Goal: Task Accomplishment & Management: Complete application form

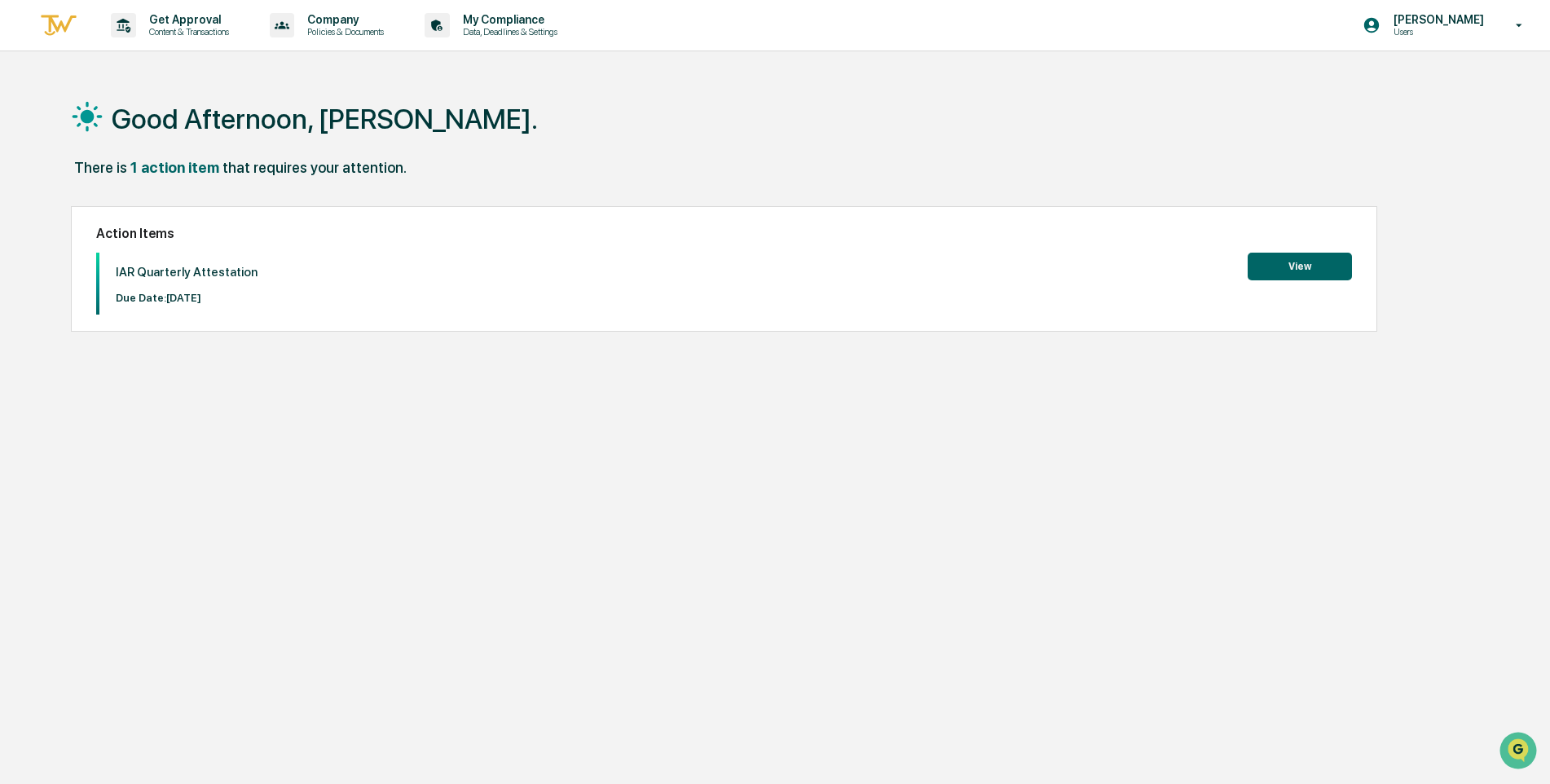
click at [1283, 267] on button "View" at bounding box center [1299, 266] width 104 height 28
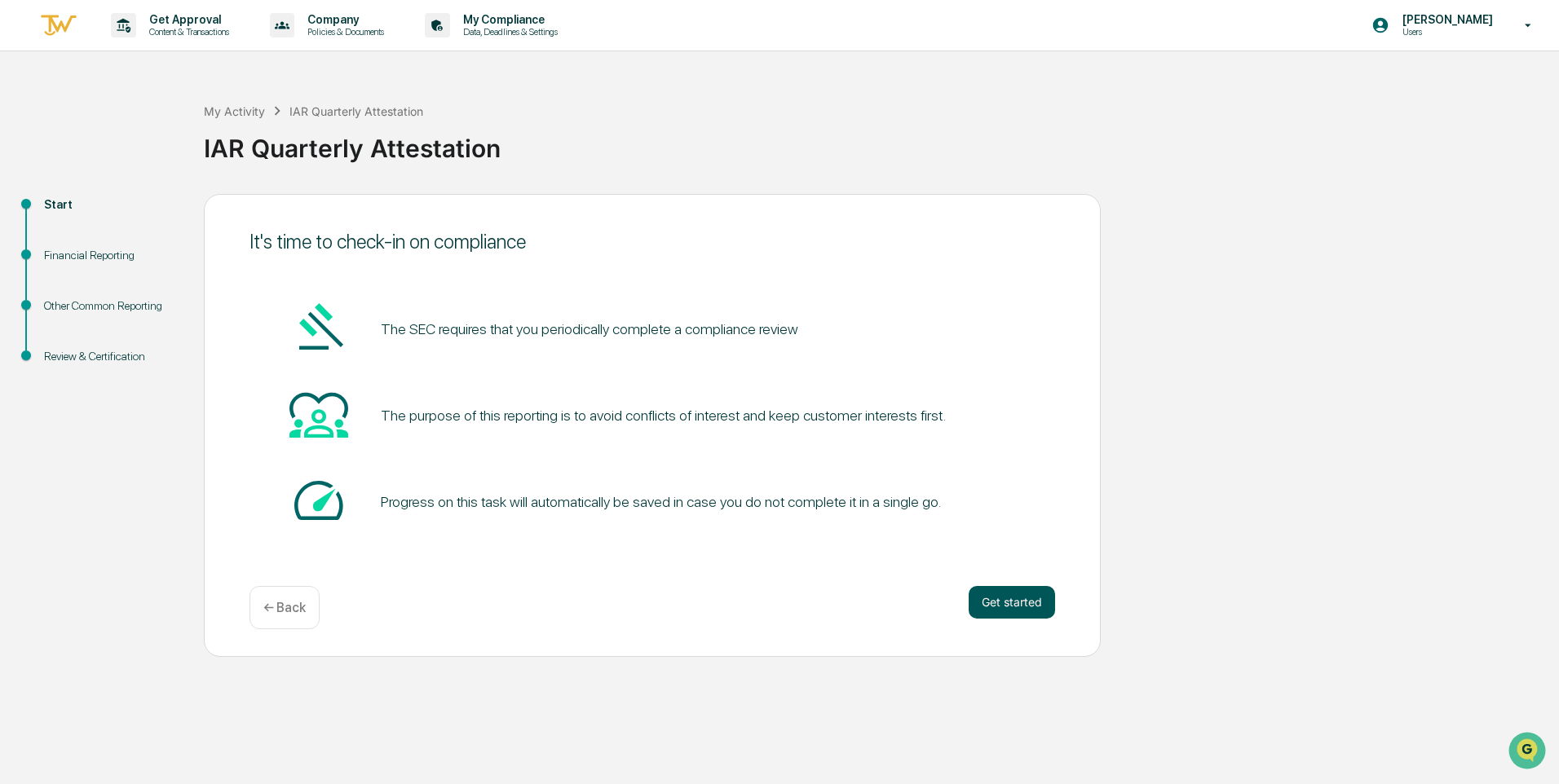
click at [995, 598] on button "Get started" at bounding box center [1011, 602] width 87 height 33
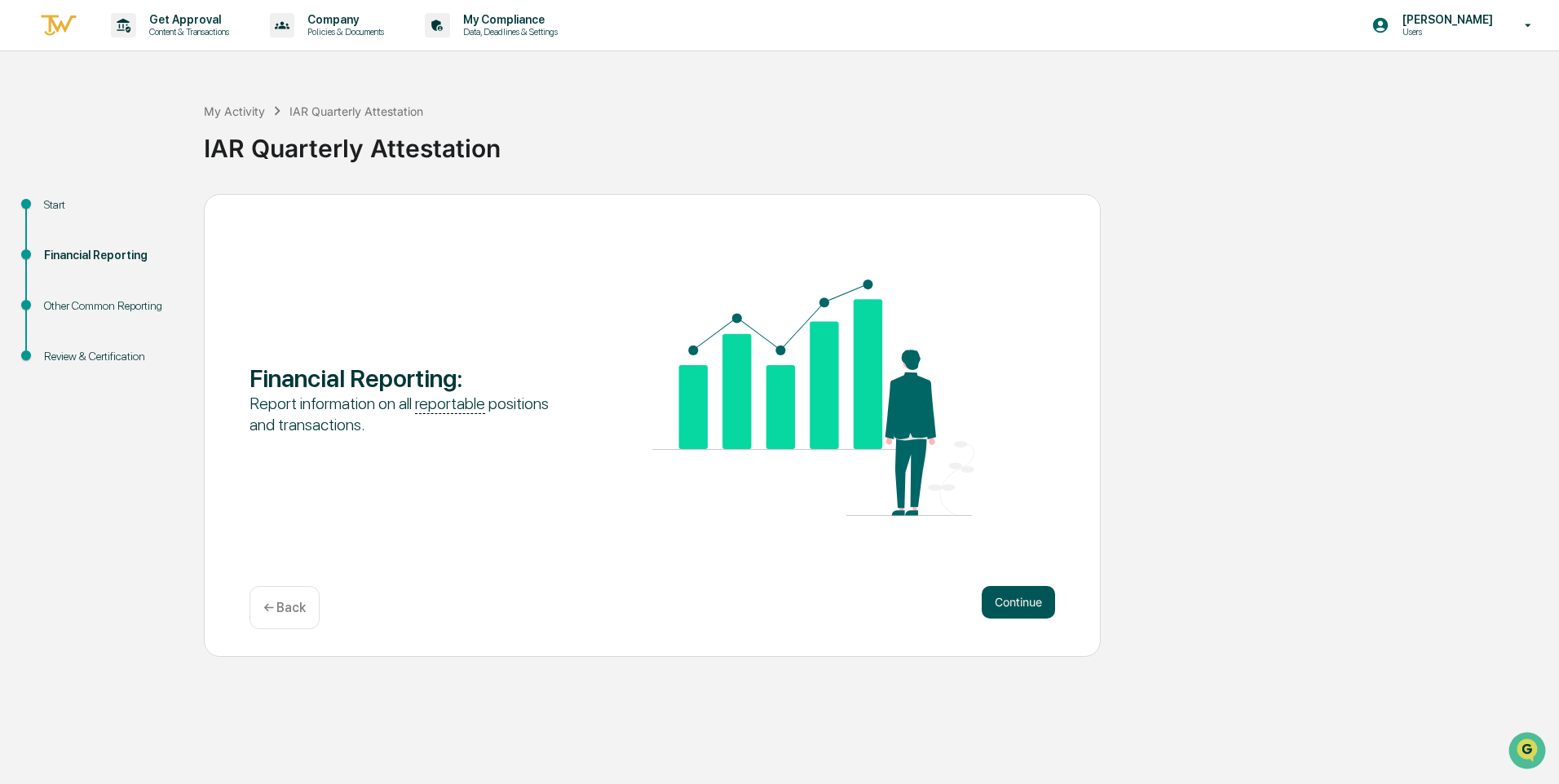
click at [1011, 599] on button "Continue" at bounding box center [1018, 602] width 73 height 33
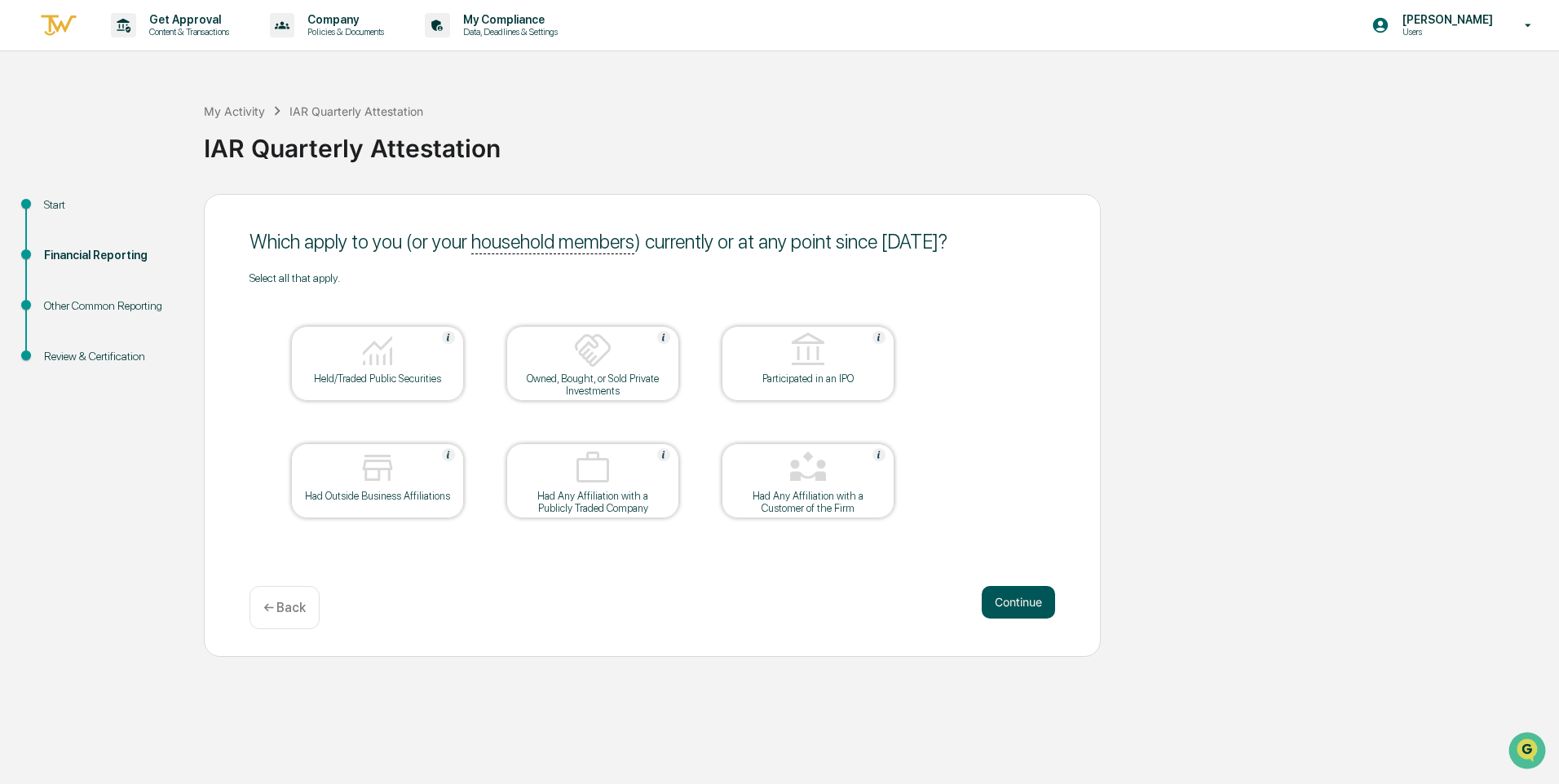
click at [1028, 602] on button "Continue" at bounding box center [1018, 602] width 73 height 33
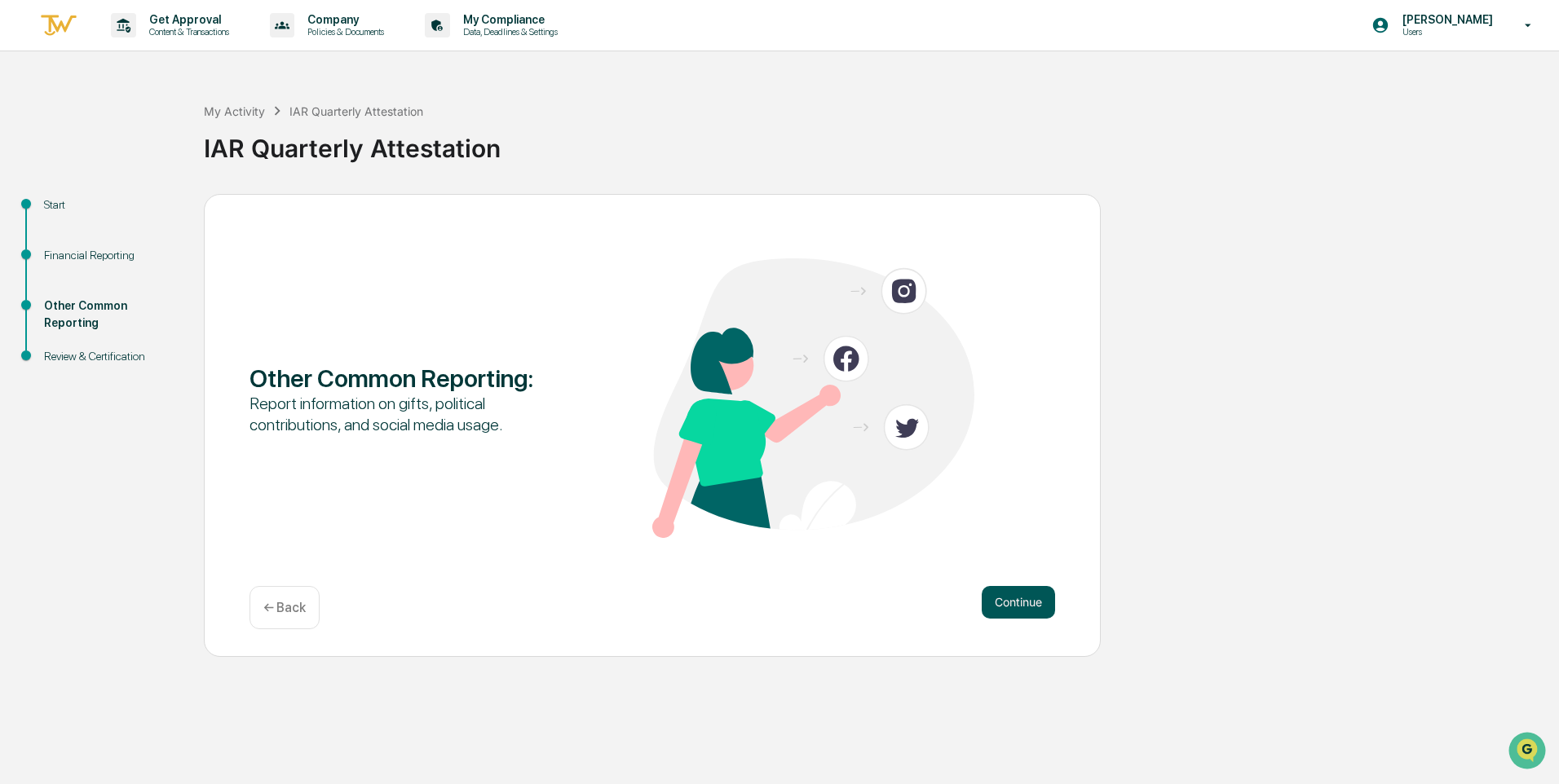
click at [1020, 600] on button "Continue" at bounding box center [1018, 602] width 73 height 33
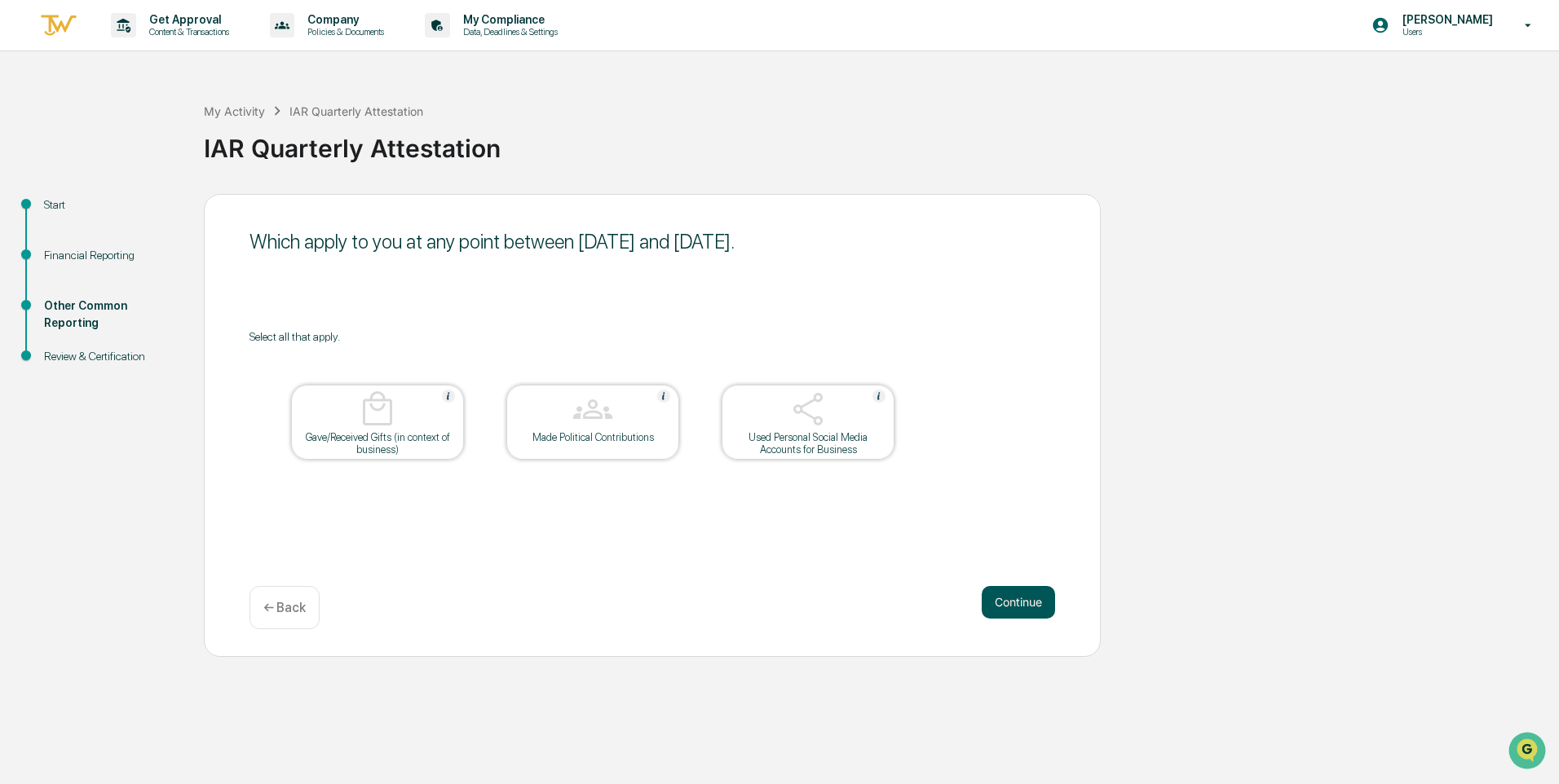
click at [1009, 600] on button "Continue" at bounding box center [1018, 602] width 73 height 33
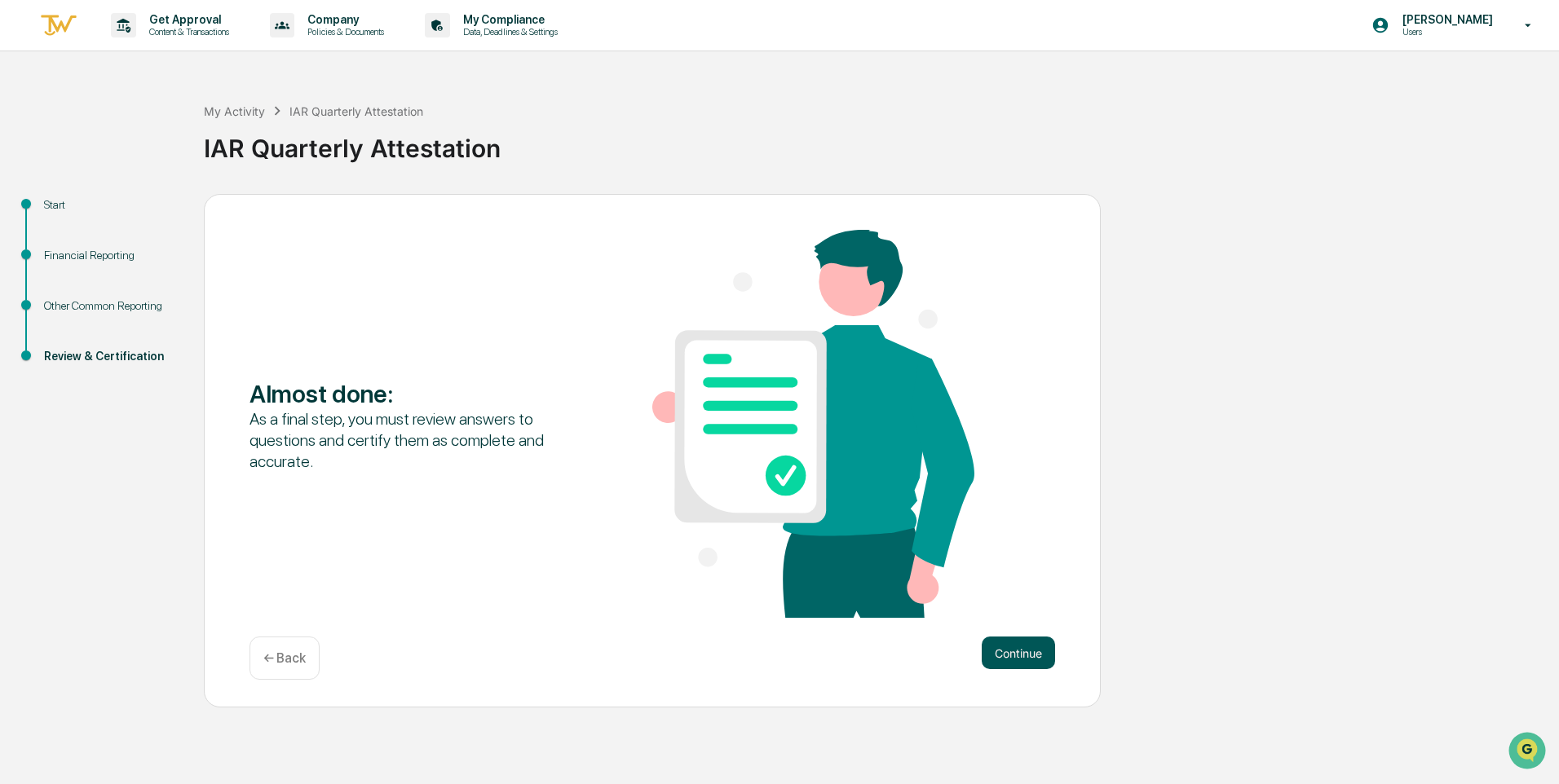
click at [1023, 653] on button "Continue" at bounding box center [1018, 653] width 73 height 33
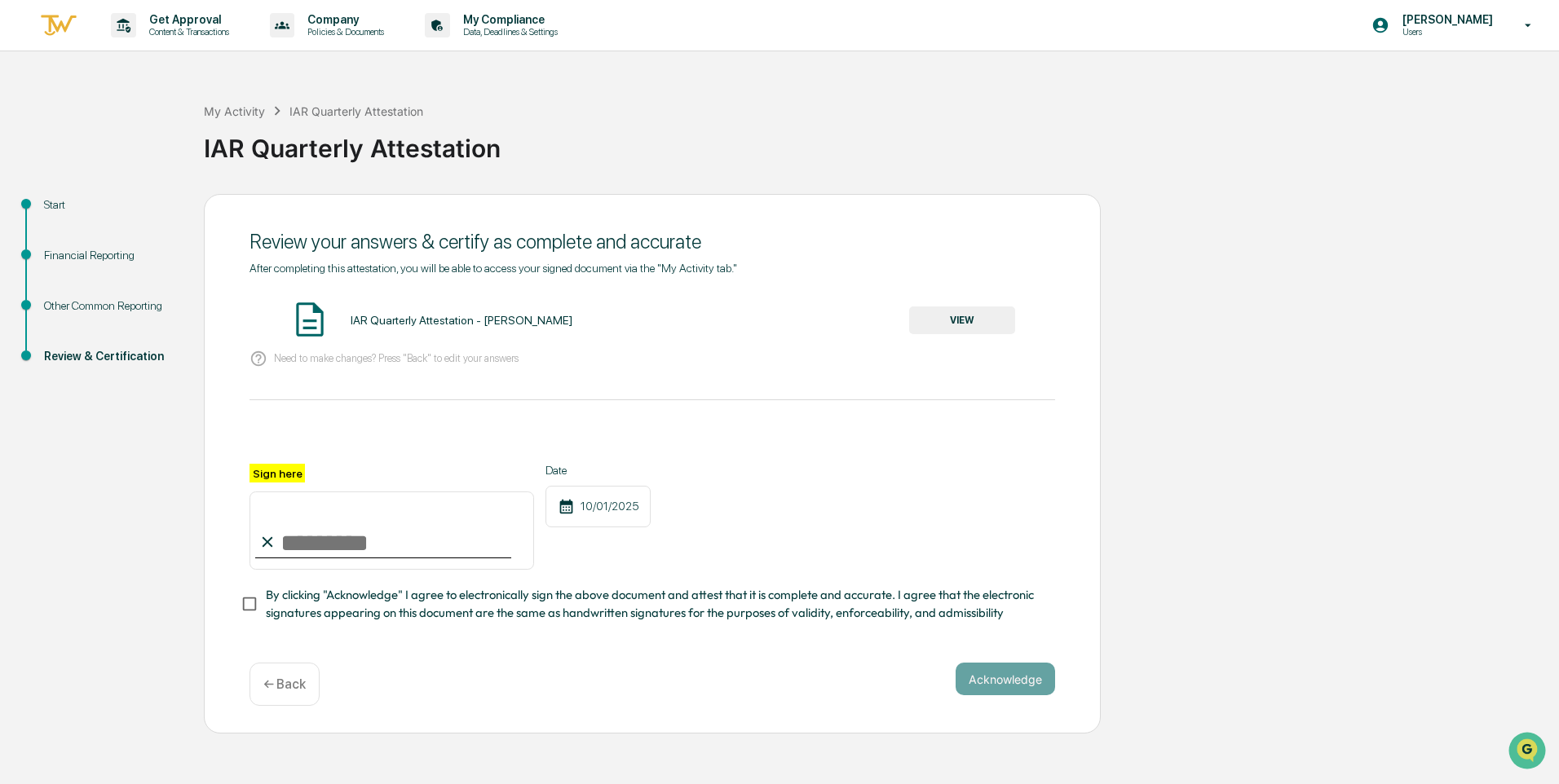
click at [957, 316] on button "VIEW" at bounding box center [961, 320] width 106 height 28
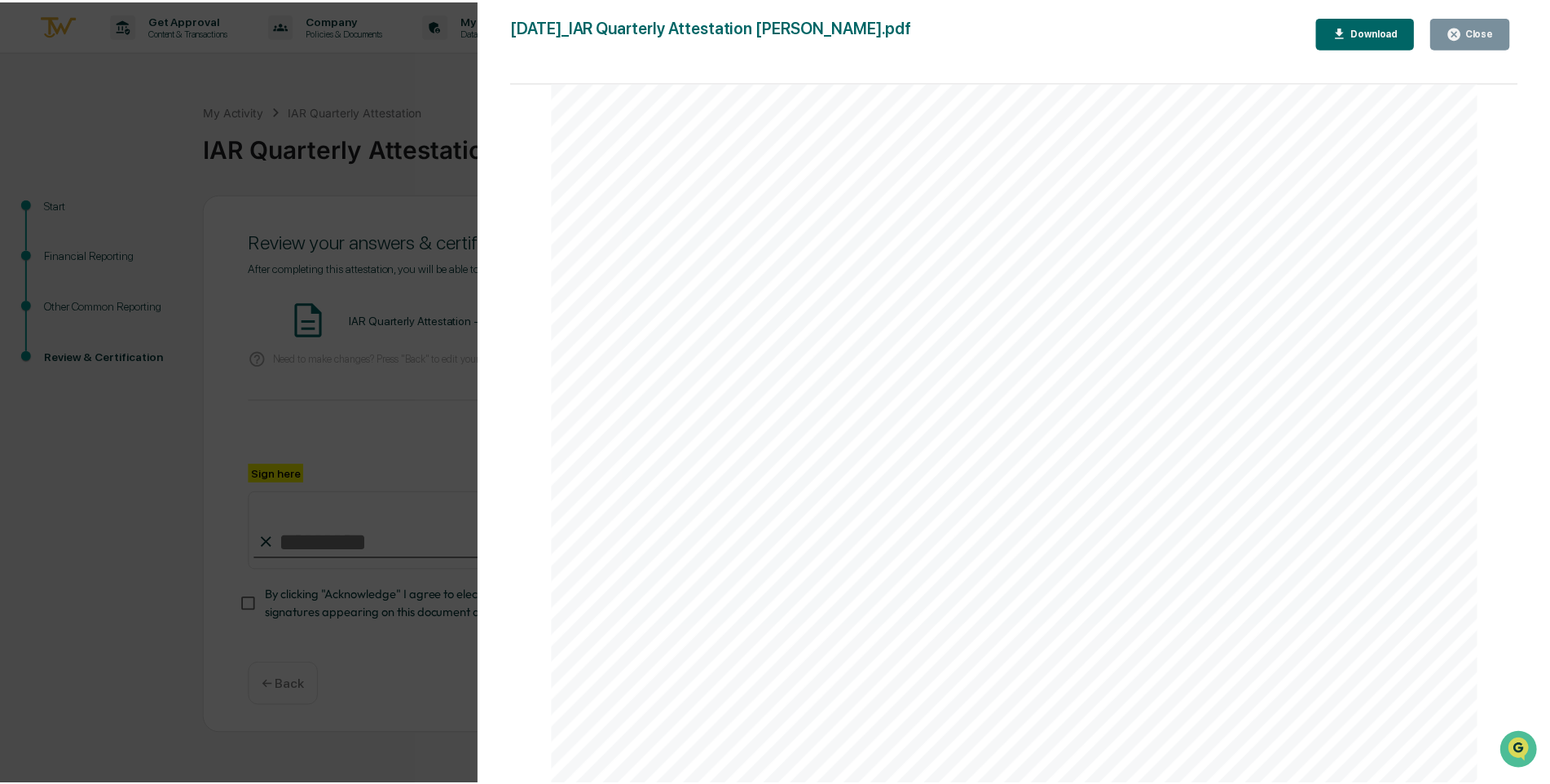
scroll to position [3393, 0]
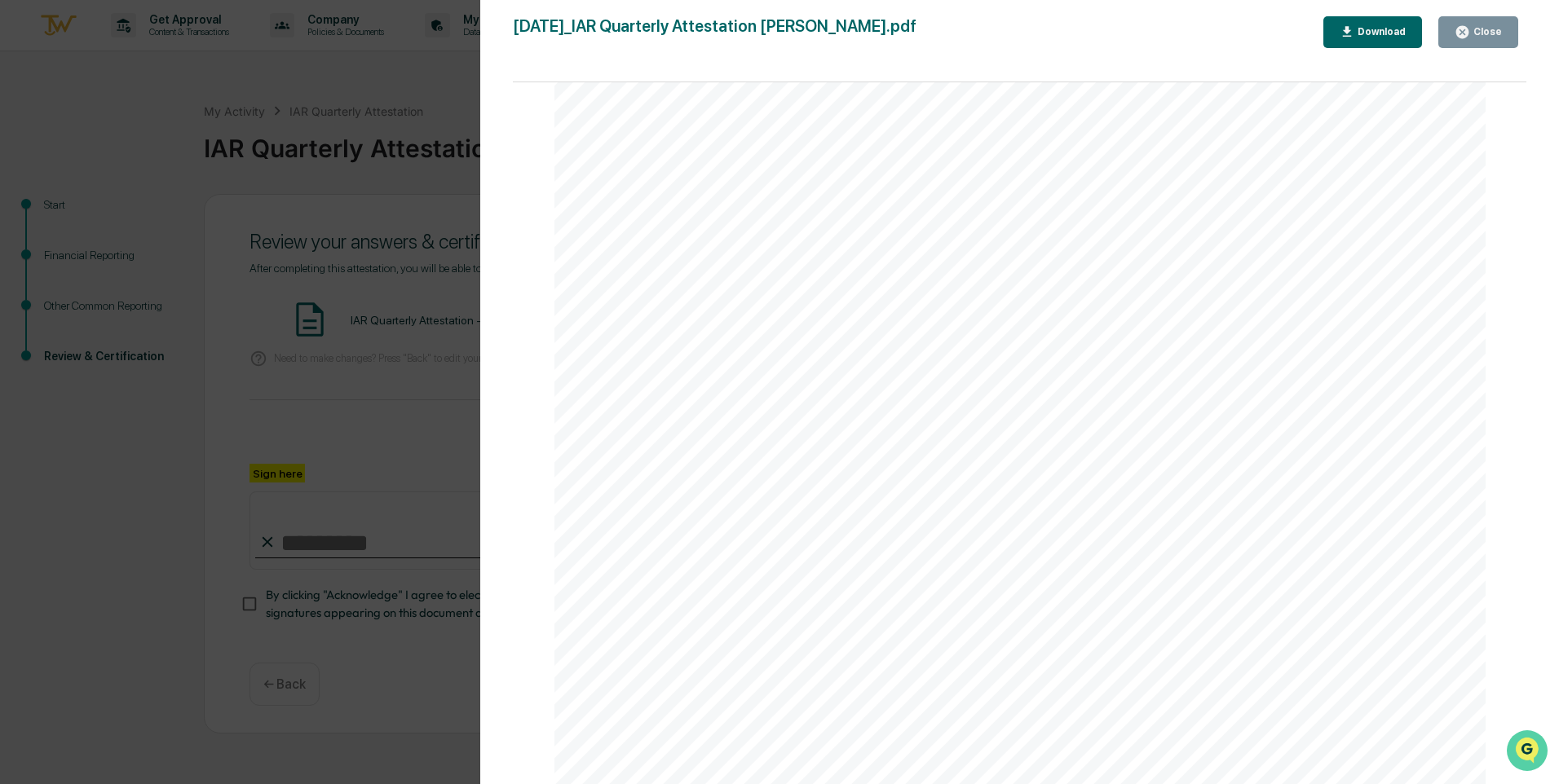
click at [1530, 753] on icon "Open customer support" at bounding box center [1527, 771] width 41 height 41
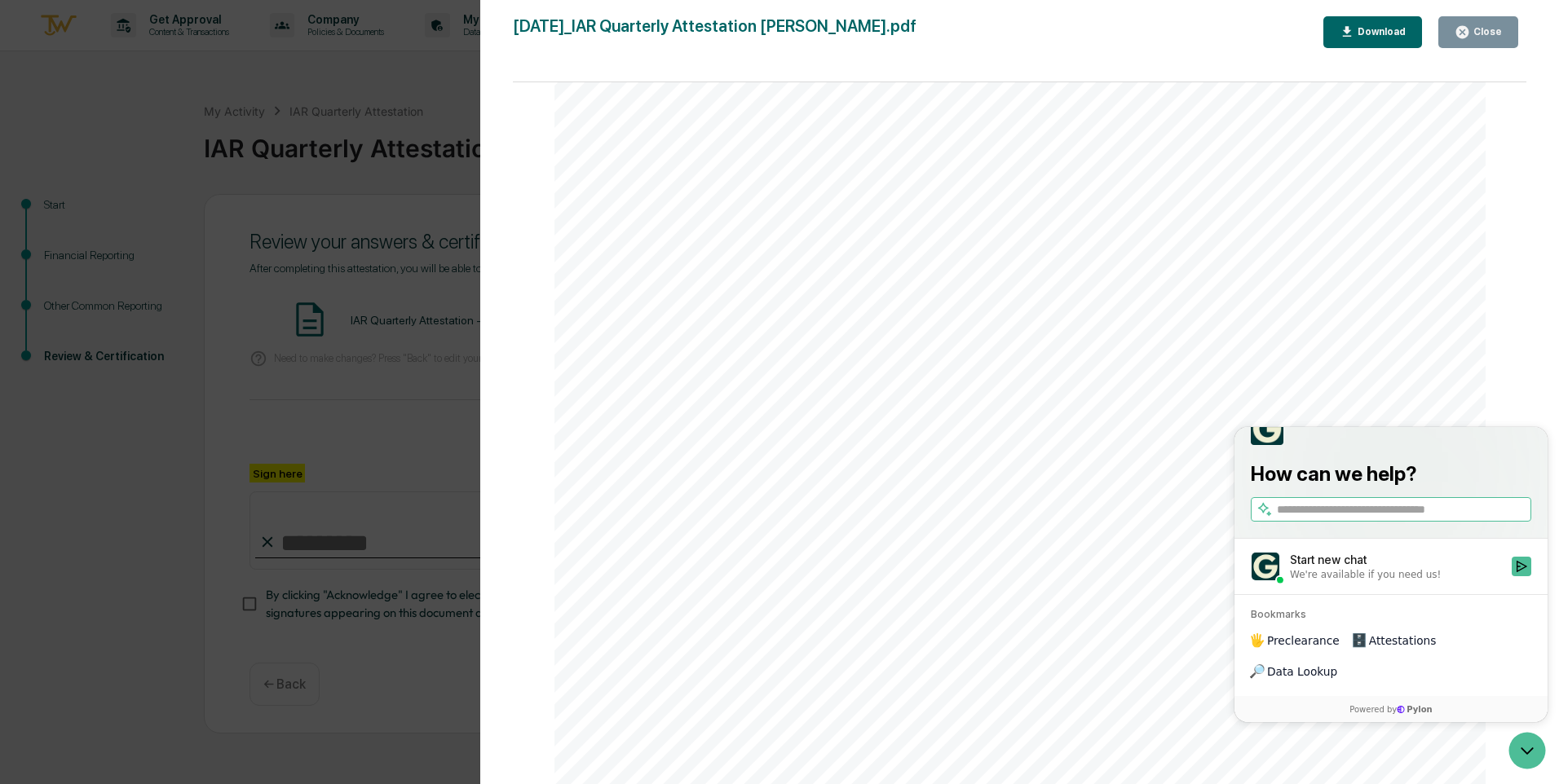
click at [1022, 559] on div "Other Reporting Attestation of Completeness Based upon the definitions above (w…" at bounding box center [1020, 124] width 932 height 1316
click at [1525, 750] on icon "Open customer support" at bounding box center [1527, 751] width 41 height 41
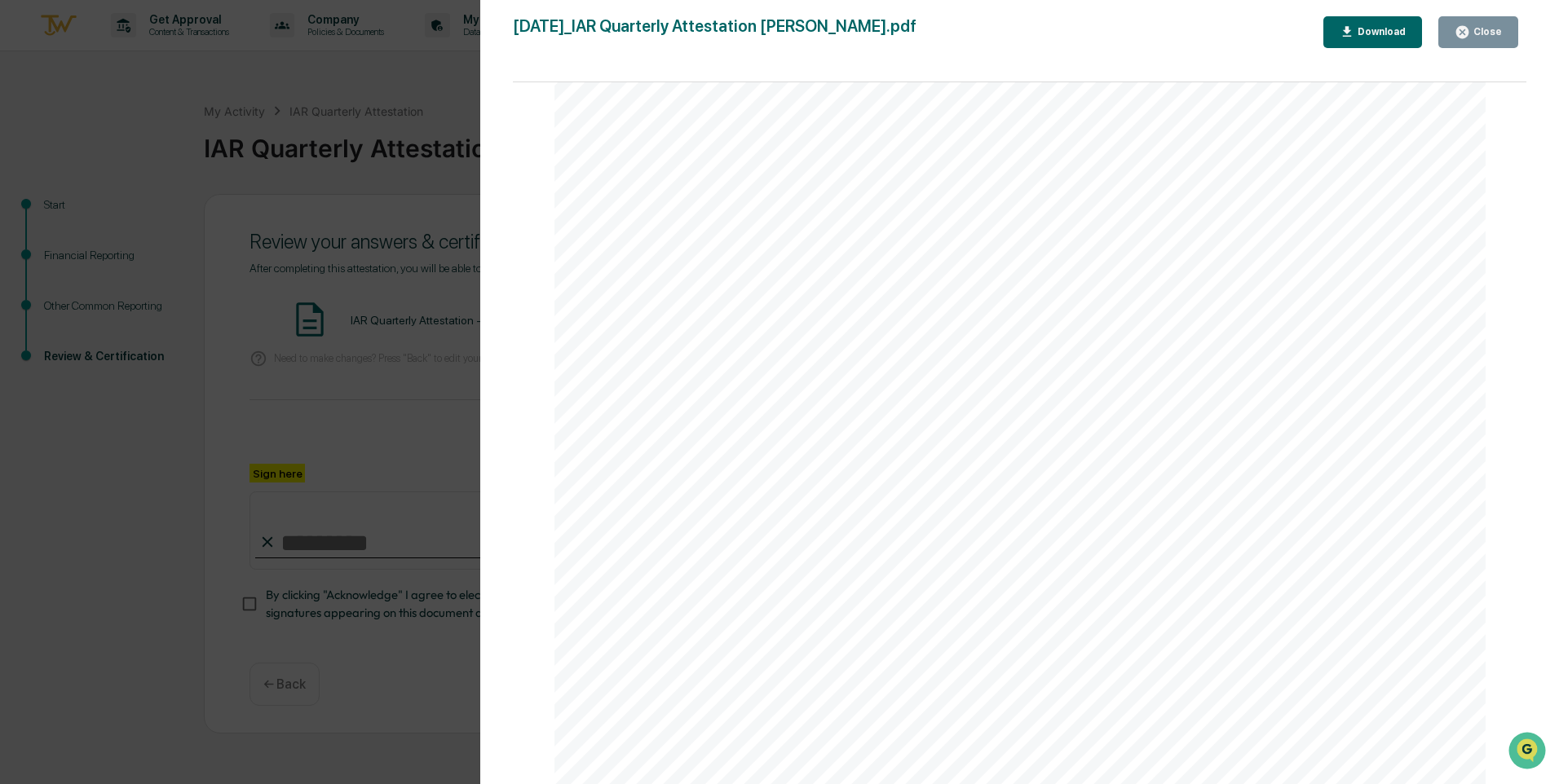
click at [1476, 33] on div "Close" at bounding box center [1485, 32] width 32 height 12
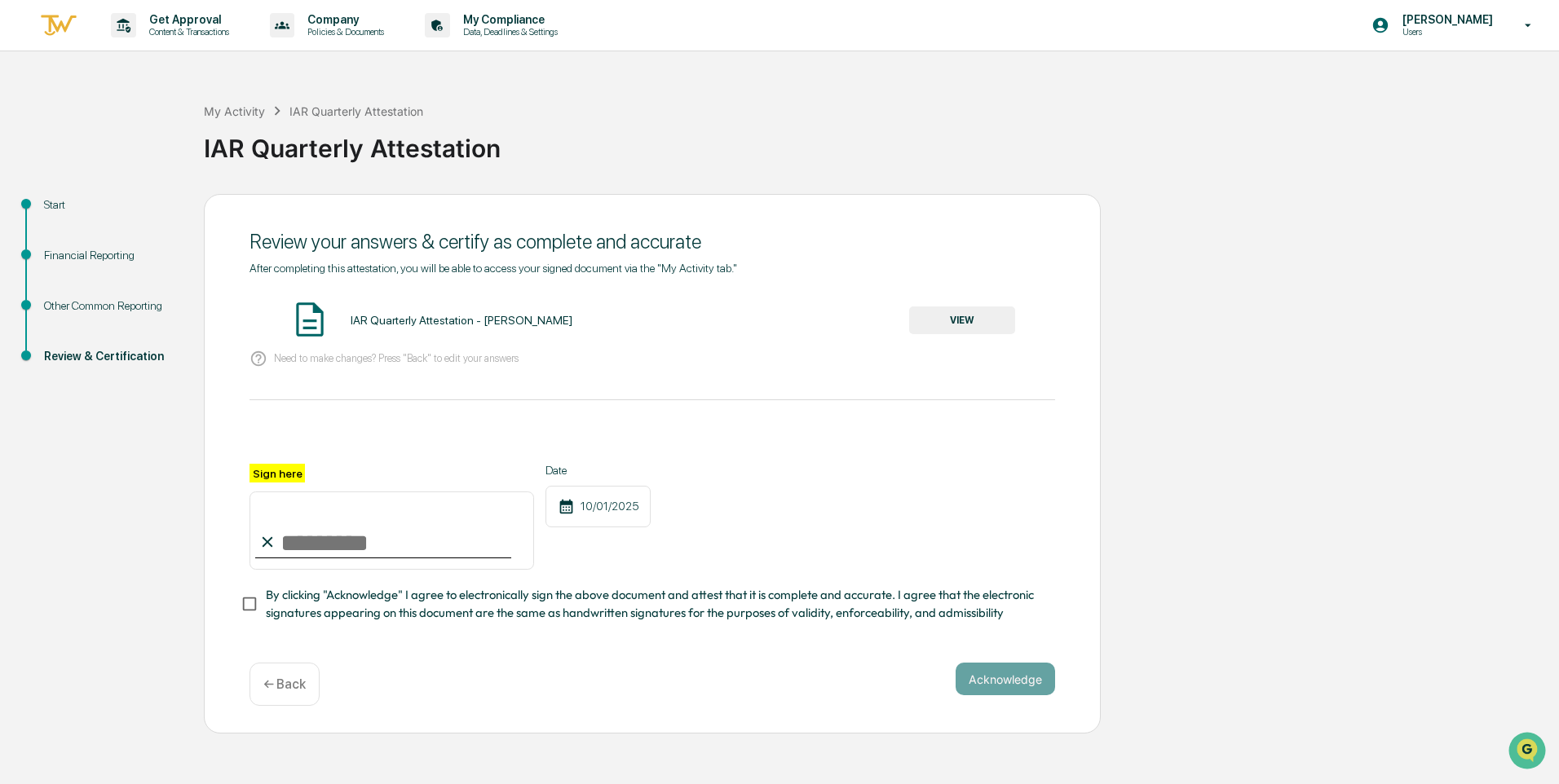
click at [332, 547] on input "Sign here" at bounding box center [392, 530] width 285 height 79
type input "**********"
click at [993, 681] on button "Acknowledge" at bounding box center [1005, 679] width 99 height 33
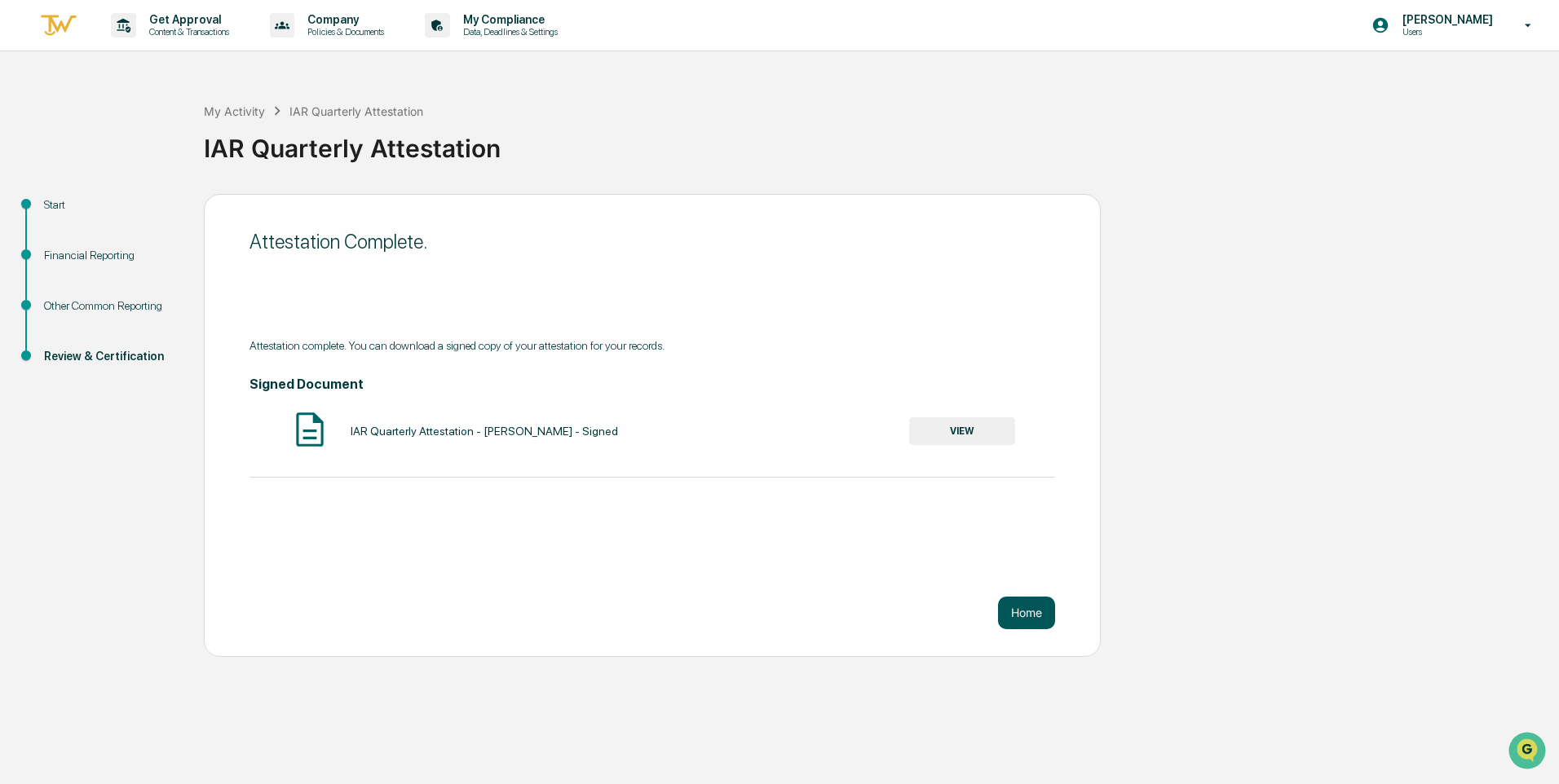
click at [1023, 609] on button "Home" at bounding box center [1026, 613] width 57 height 33
